Goal: Transaction & Acquisition: Book appointment/travel/reservation

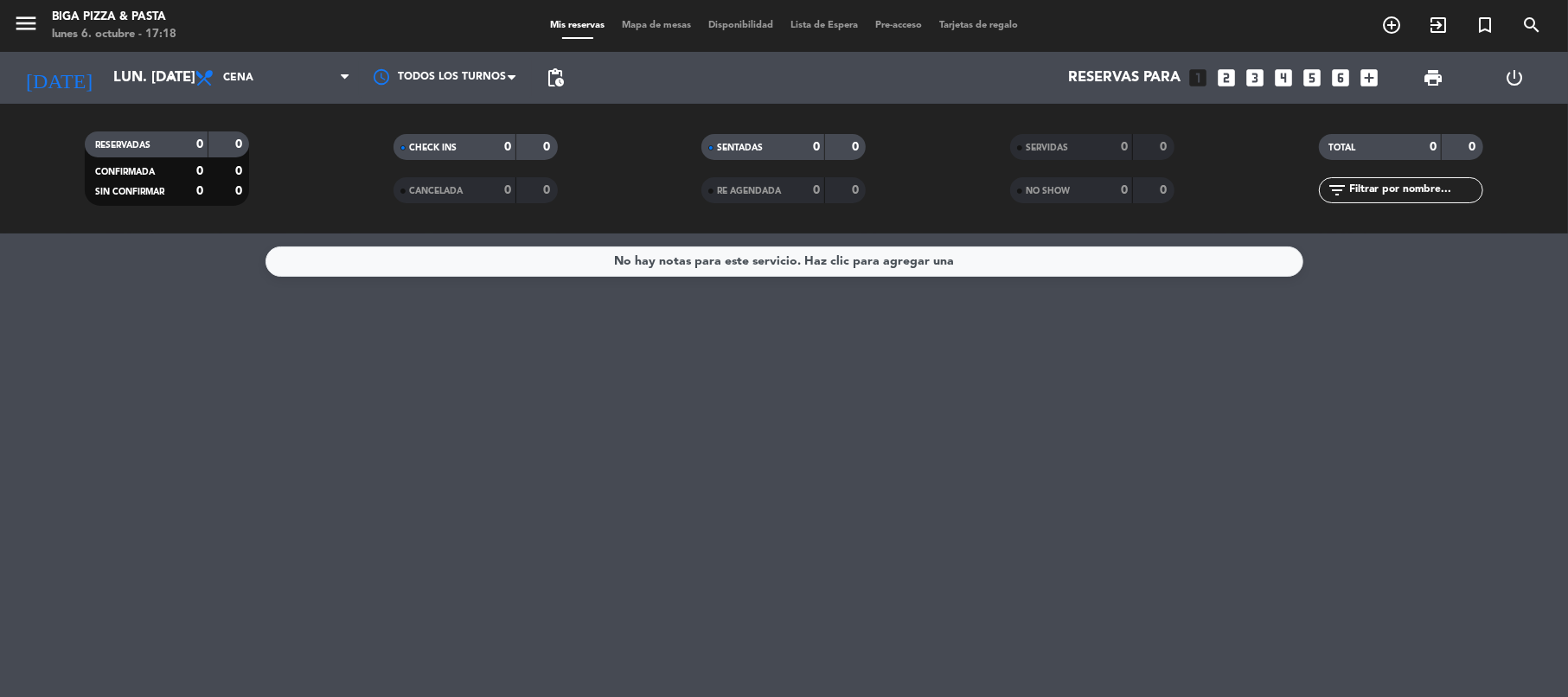
click at [1308, 76] on icon "looks_5" at bounding box center [1311, 77] width 23 height 23
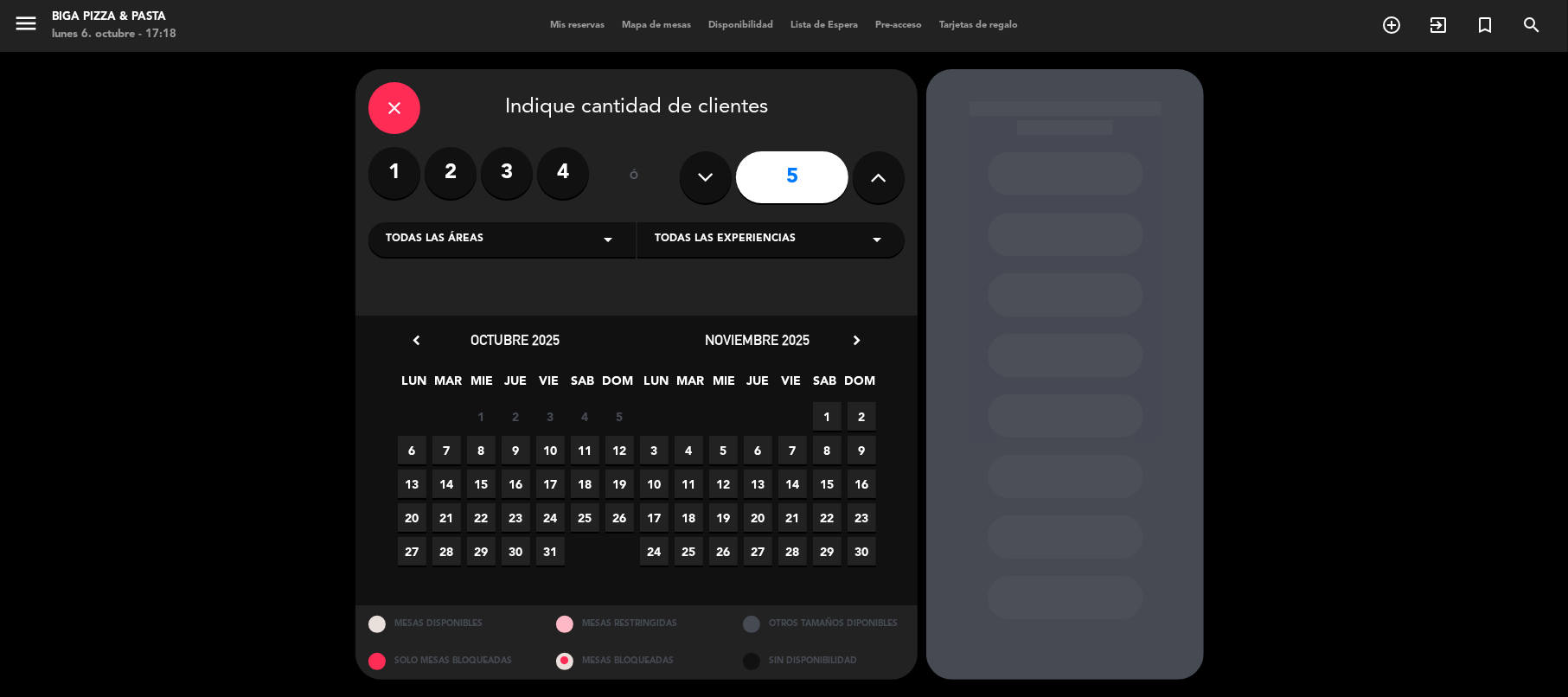
click at [513, 453] on span "9" at bounding box center [515, 450] width 29 height 29
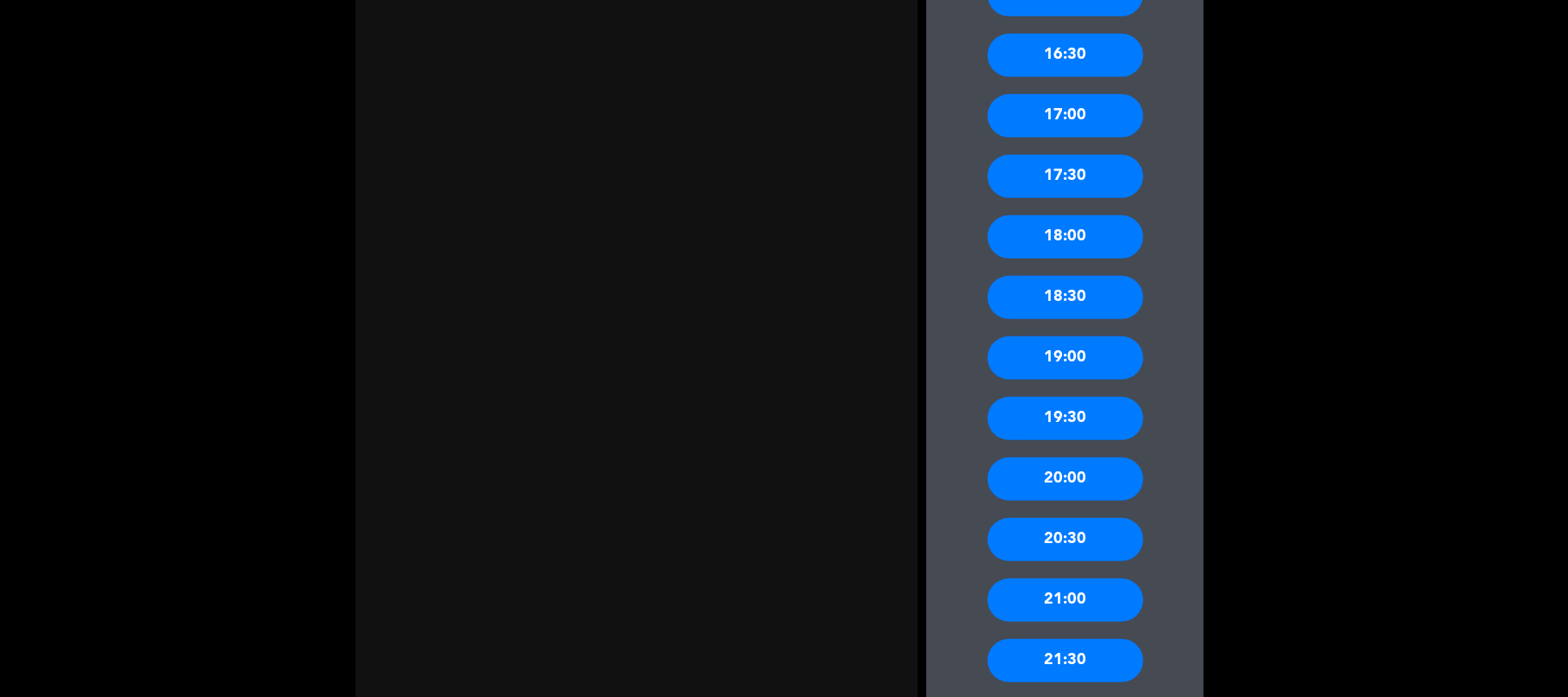
scroll to position [807, 0]
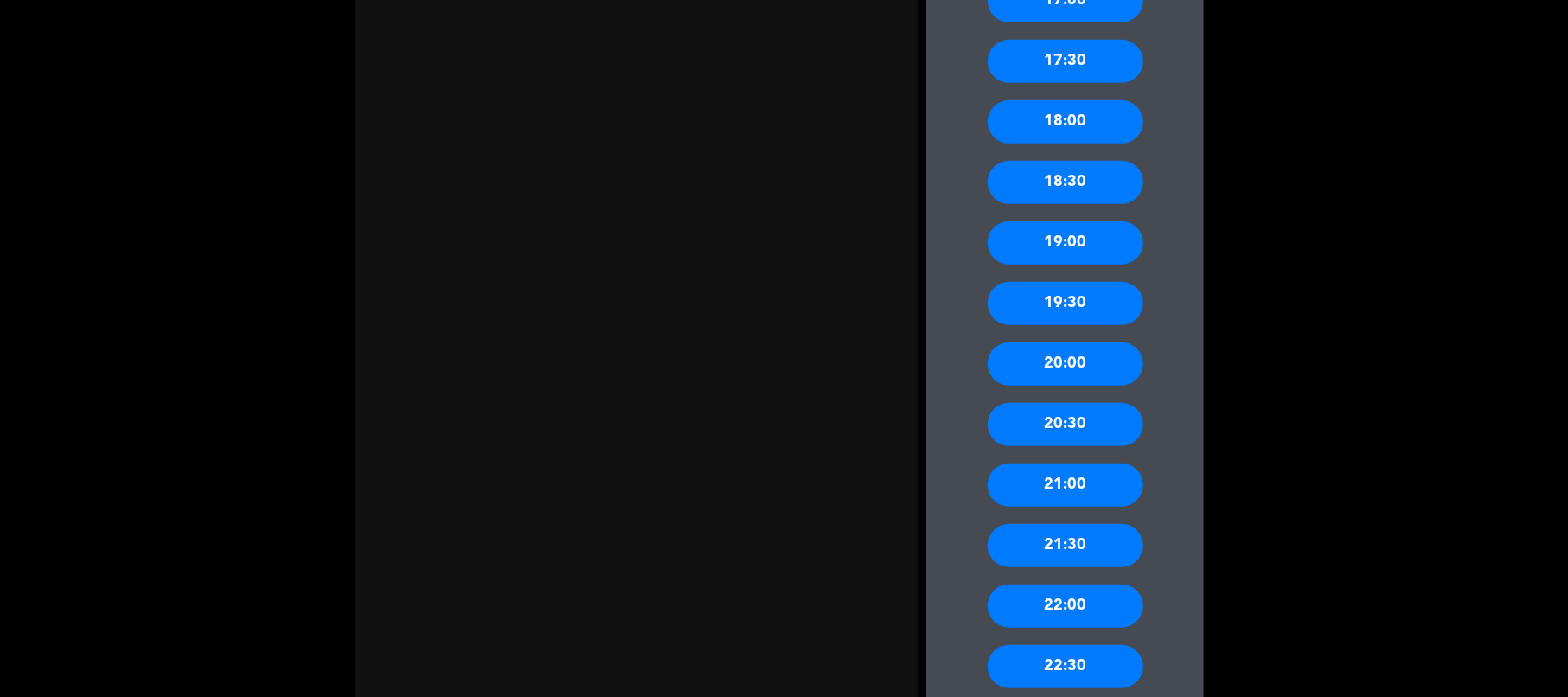
click at [1073, 491] on div "21:00" at bounding box center [1065, 485] width 155 height 44
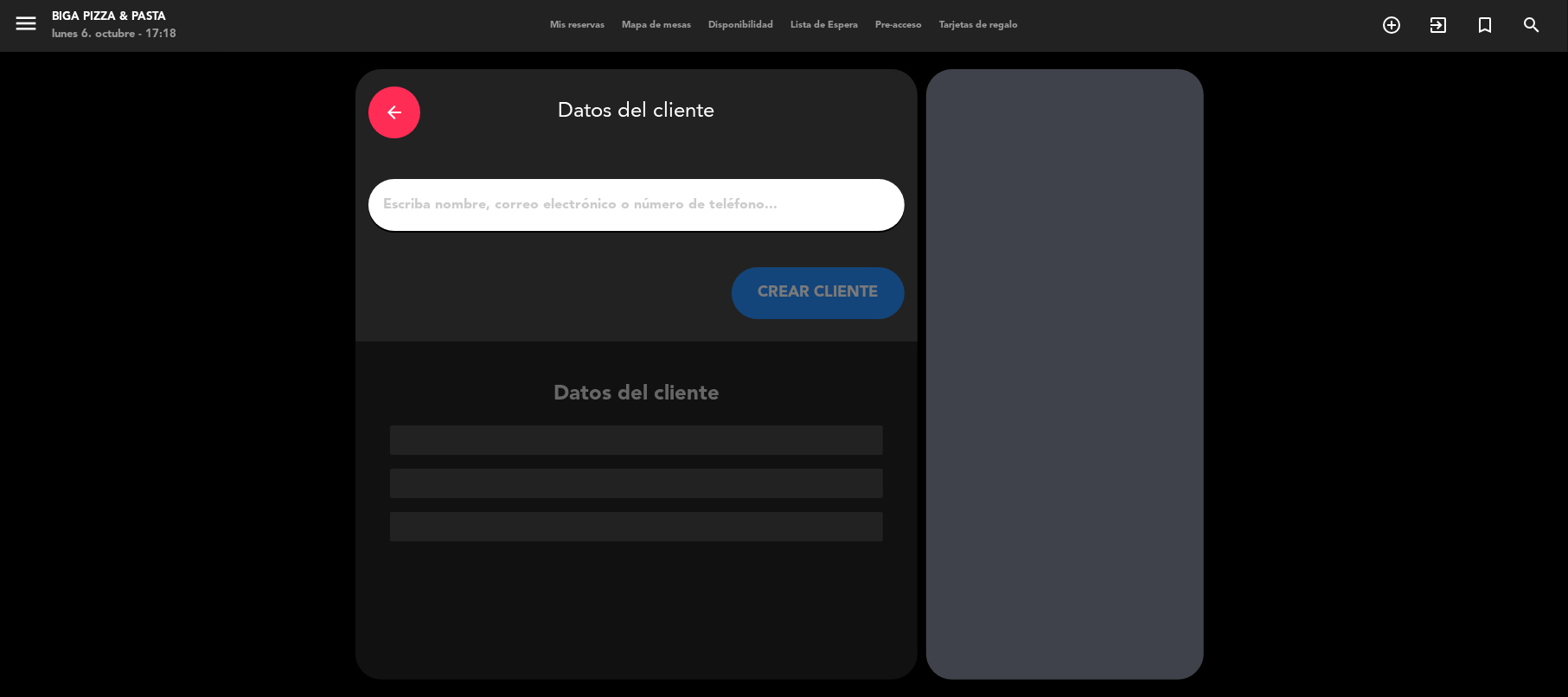
click at [499, 219] on div at bounding box center [637, 205] width 536 height 51
click at [509, 198] on input "1" at bounding box center [637, 205] width 510 height 24
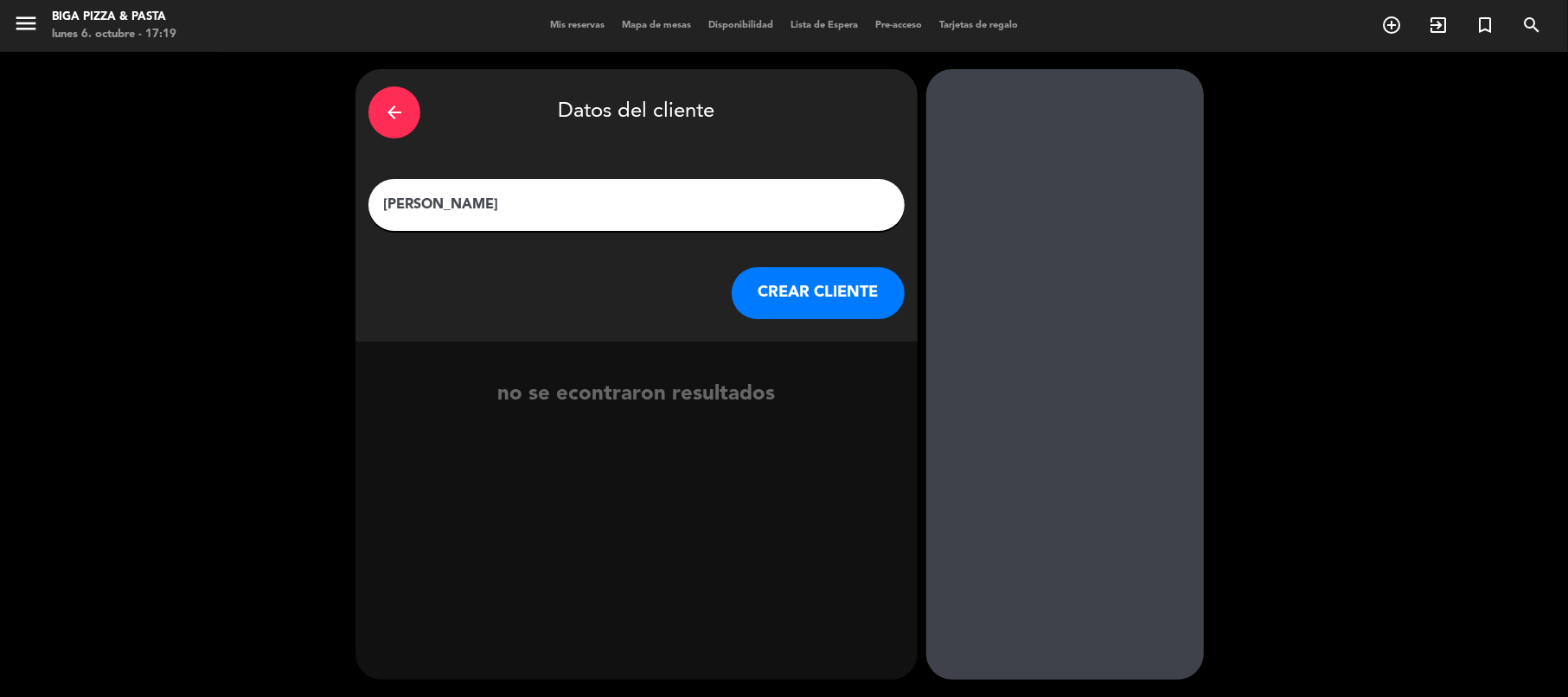
type input "[PERSON_NAME]"
click at [822, 287] on button "CREAR CLIENTE" at bounding box center [818, 293] width 173 height 51
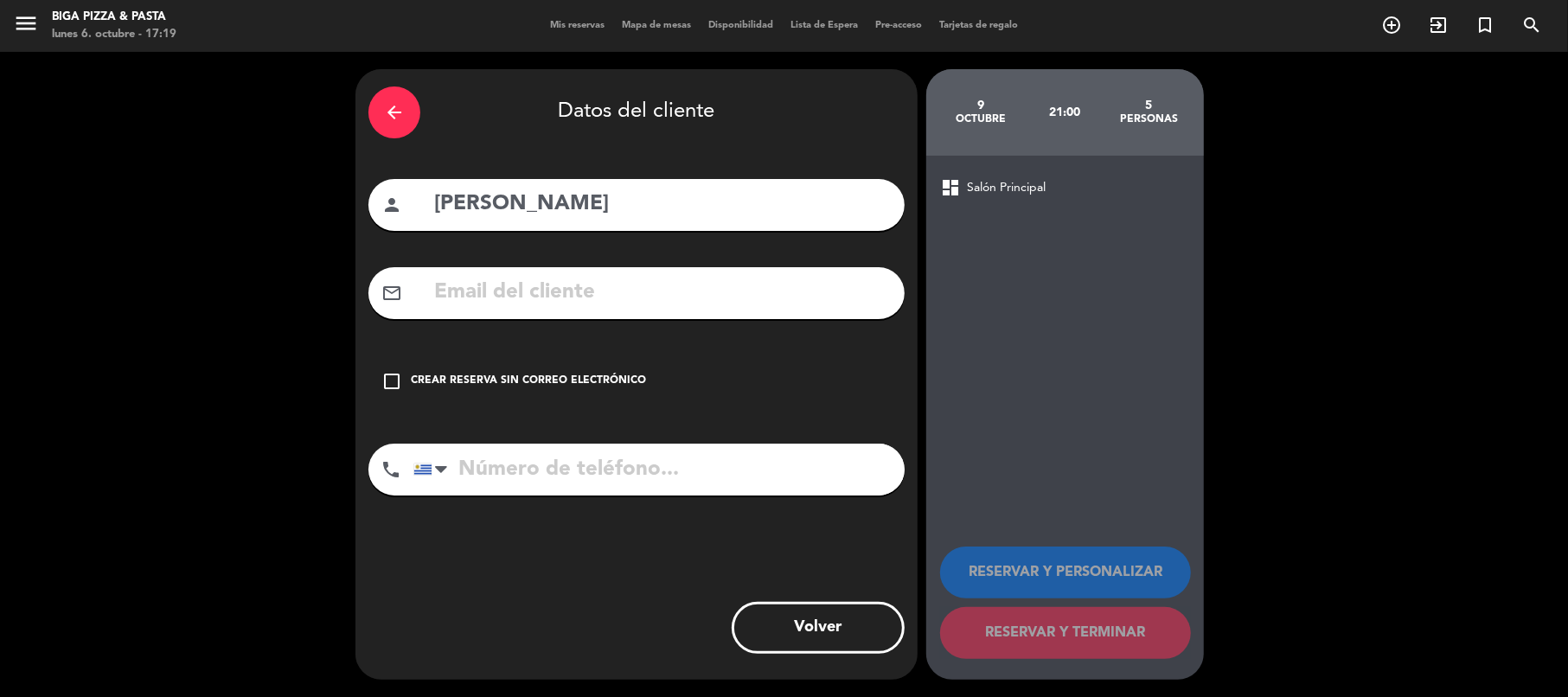
click at [505, 286] on input "text" at bounding box center [661, 293] width 459 height 36
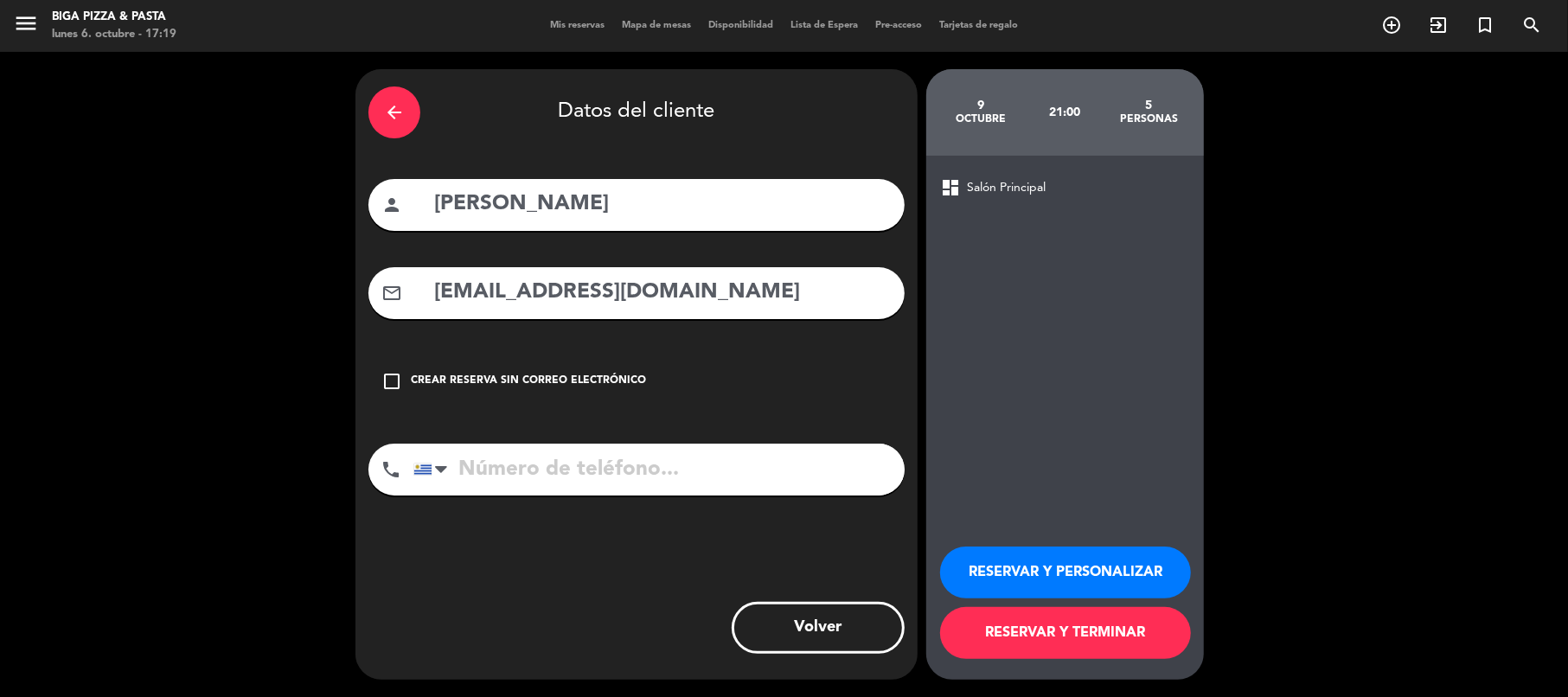
type input "[EMAIL_ADDRESS][DOMAIN_NAME]"
click at [537, 475] on input "tel" at bounding box center [658, 470] width 491 height 51
type input "099306333"
click at [1066, 638] on button "RESERVAR Y TERMINAR" at bounding box center [1066, 633] width 251 height 51
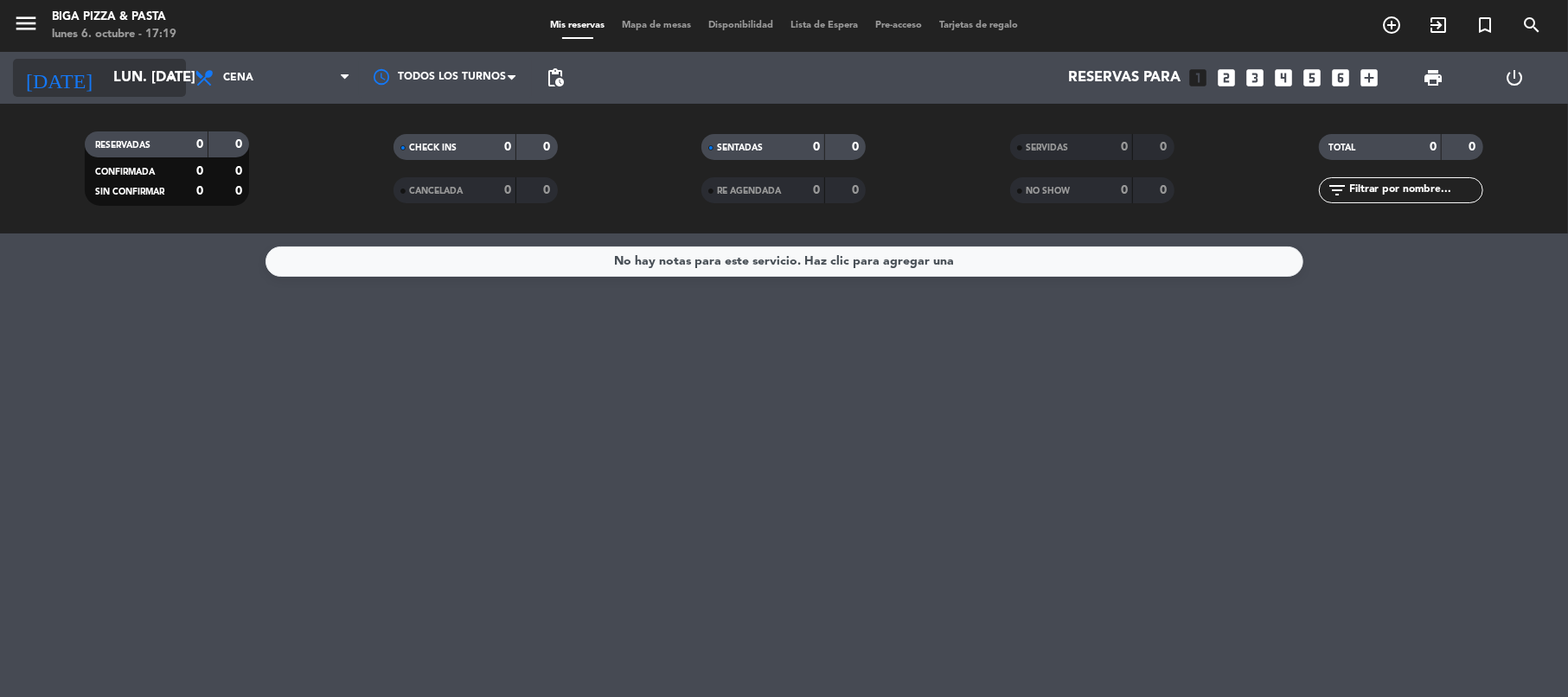
click at [131, 83] on input "lun. [DATE]" at bounding box center [198, 78] width 187 height 34
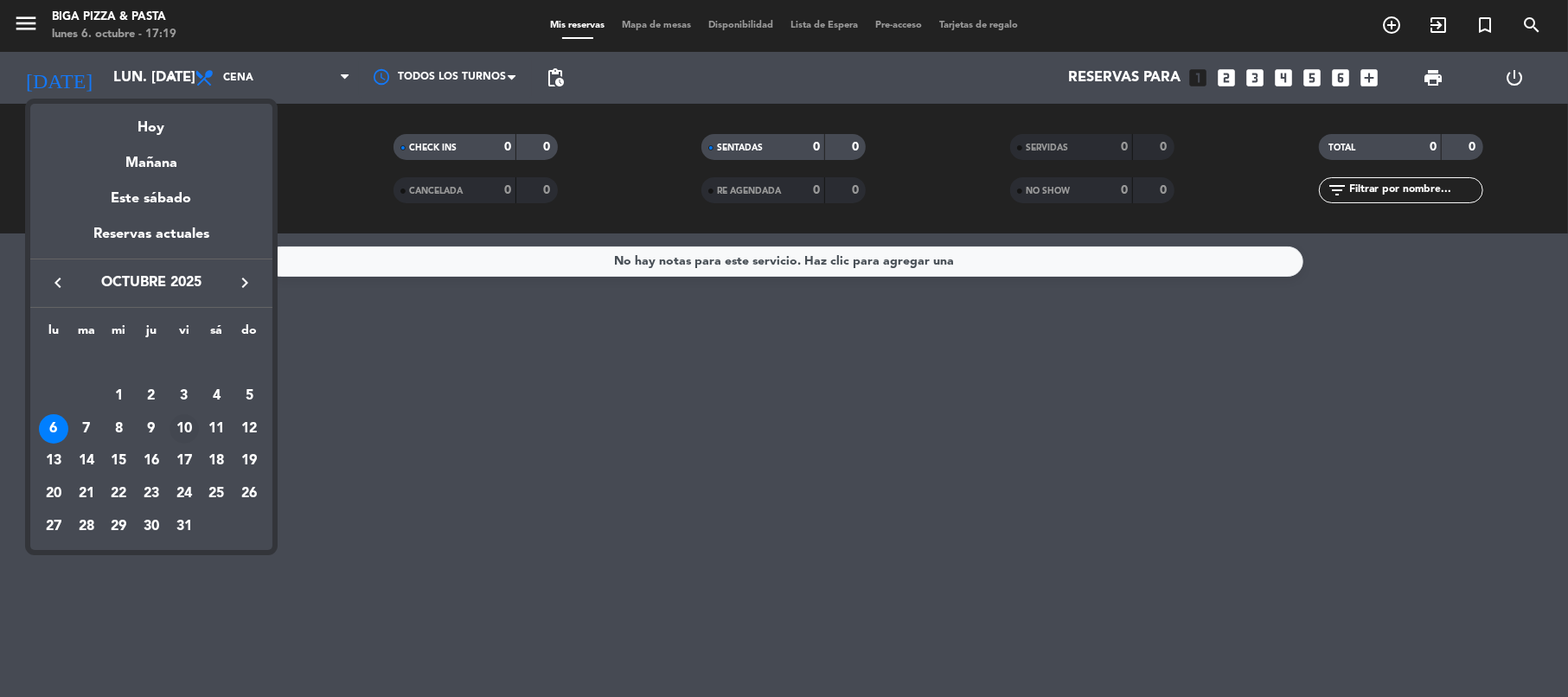
click at [188, 430] on div "10" at bounding box center [184, 429] width 30 height 30
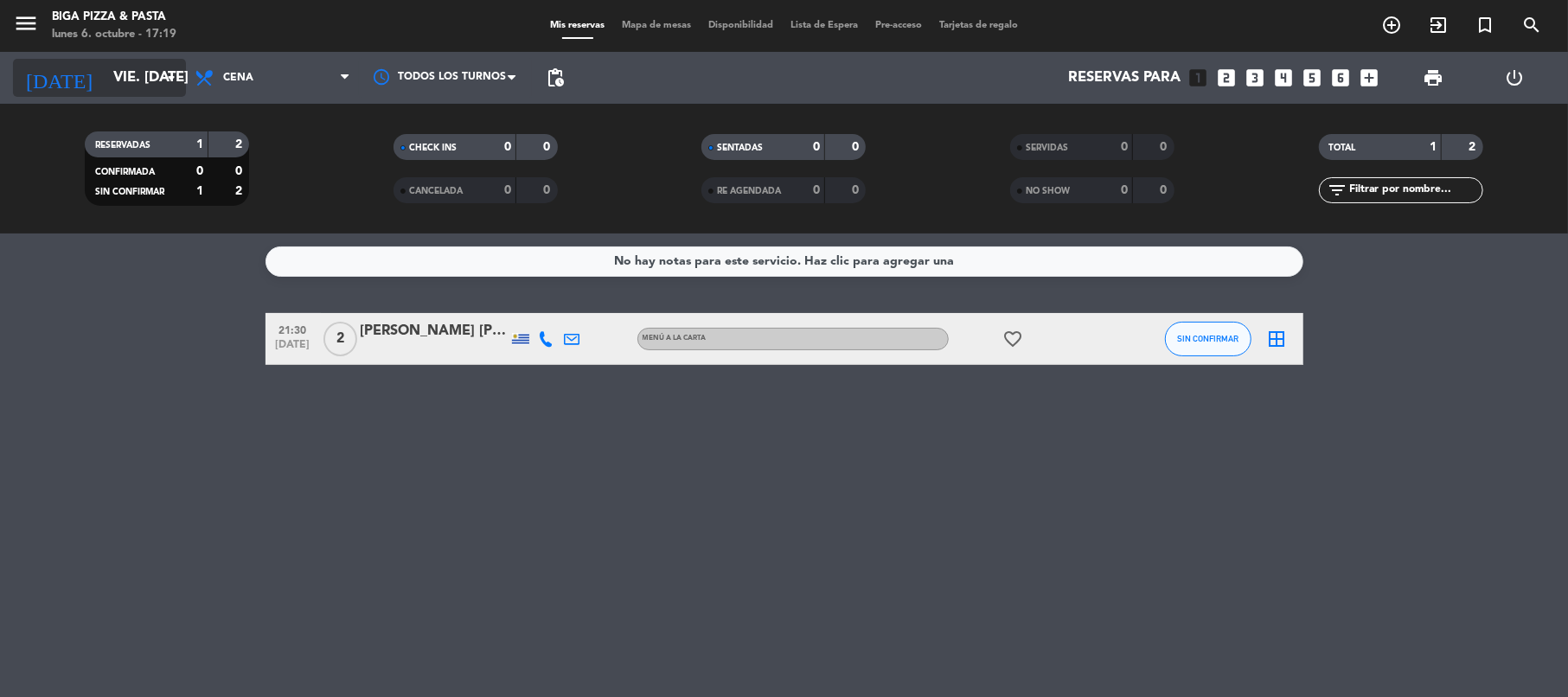
click at [134, 77] on input "vie. [DATE]" at bounding box center [198, 78] width 187 height 34
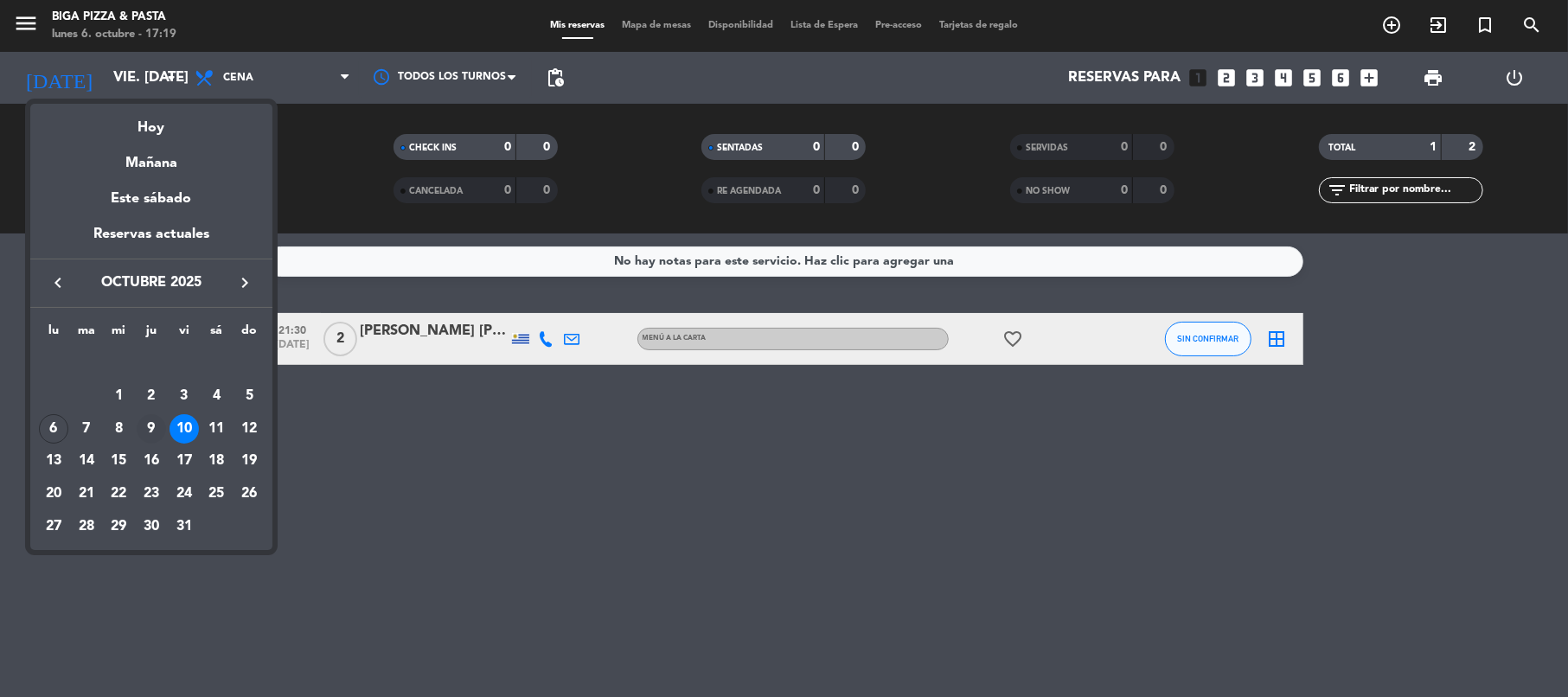
click at [152, 425] on div "9" at bounding box center [151, 429] width 30 height 30
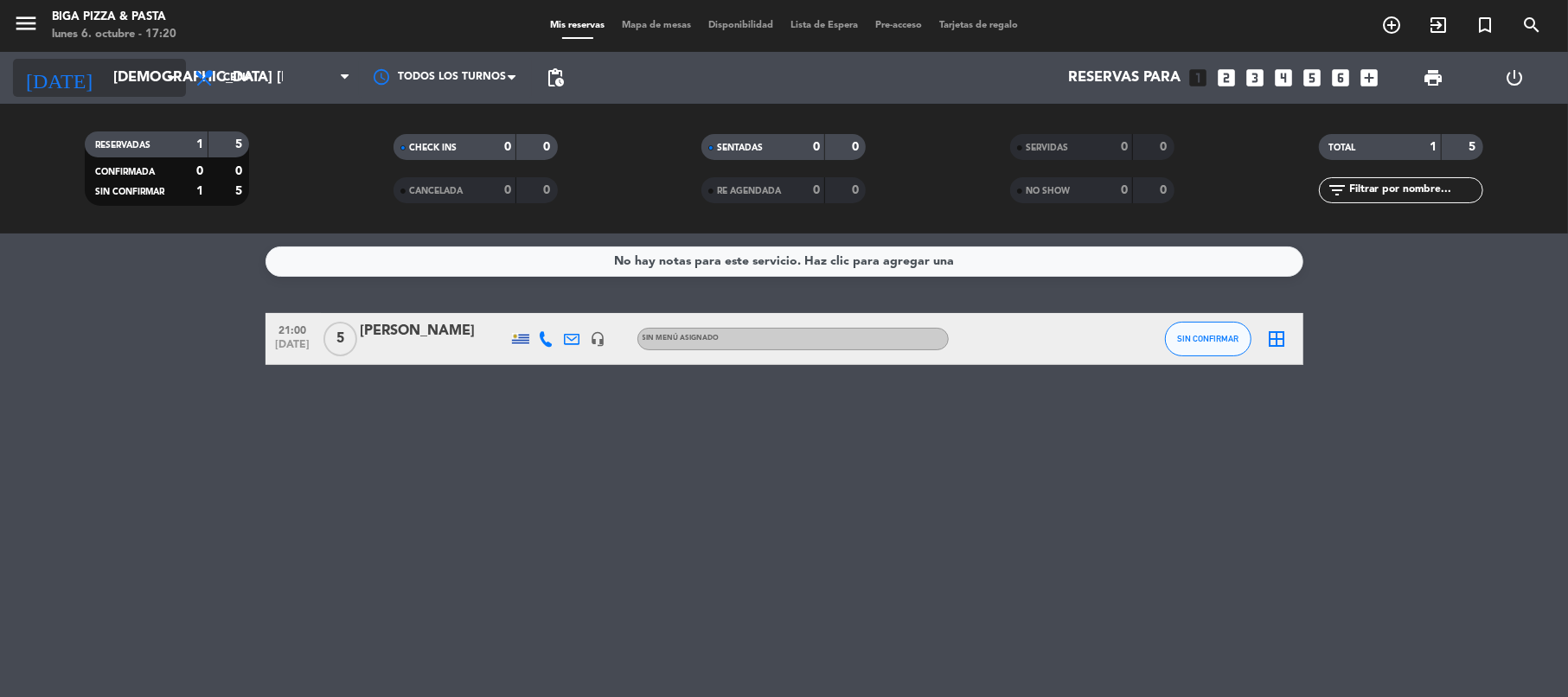
click at [133, 81] on input "[DEMOGRAPHIC_DATA] [DATE]" at bounding box center [198, 78] width 187 height 34
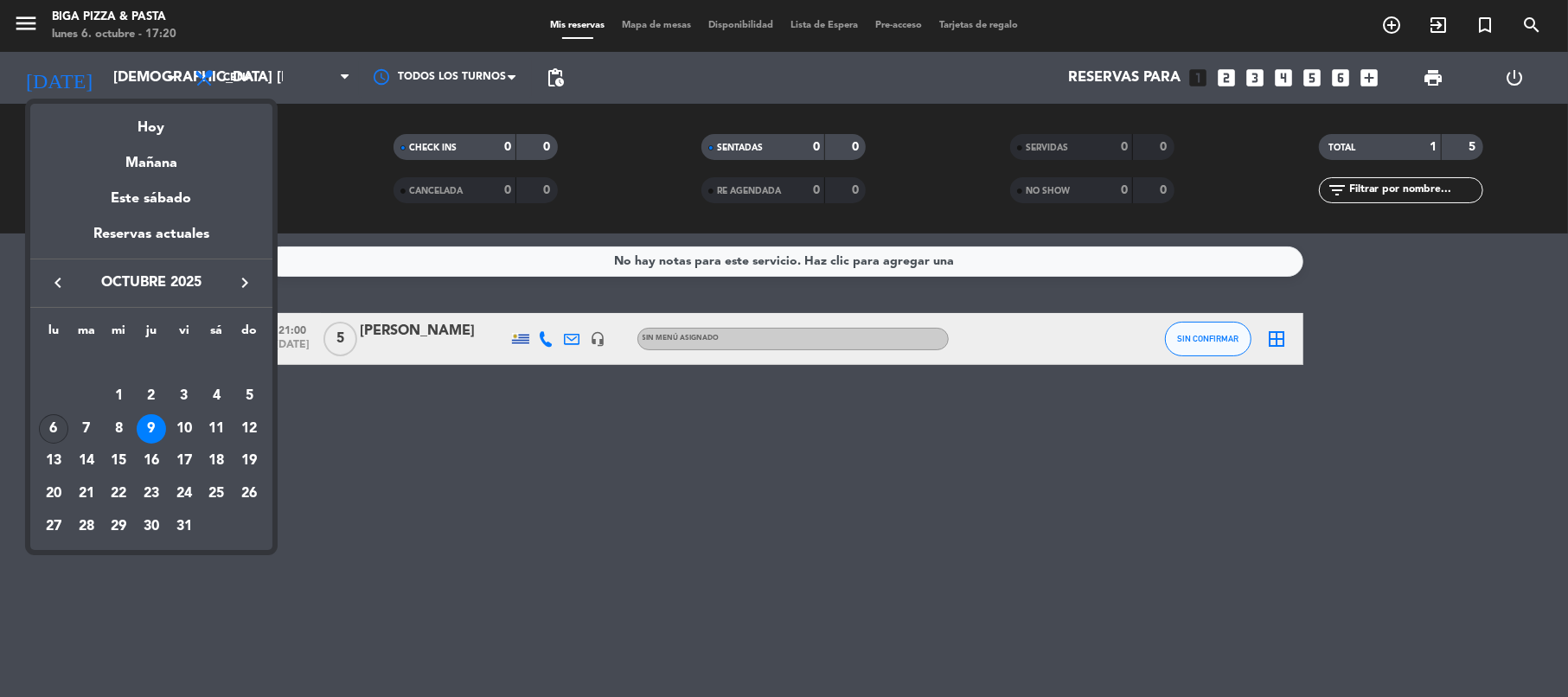
click at [59, 425] on div "6" at bounding box center [53, 429] width 30 height 30
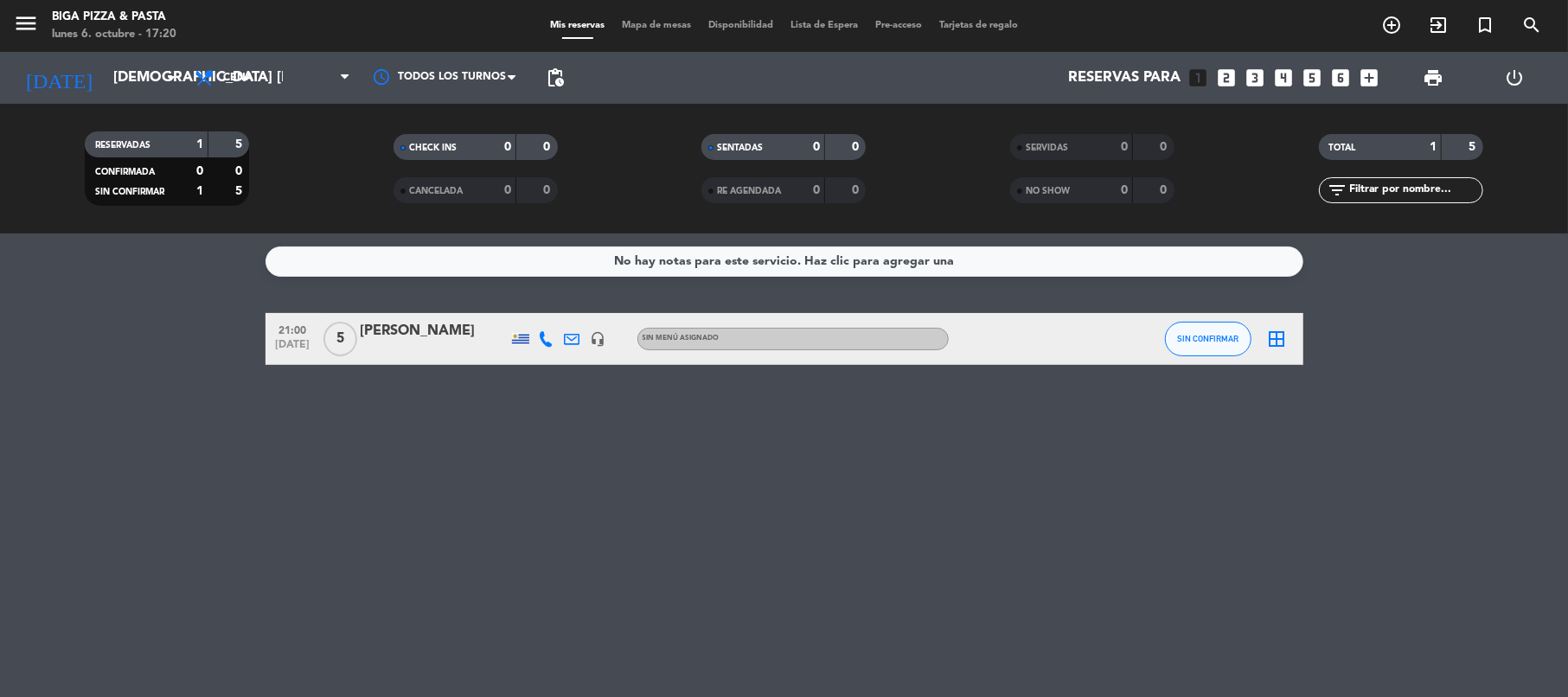
type input "lun. [DATE]"
